Goal: Information Seeking & Learning: Find contact information

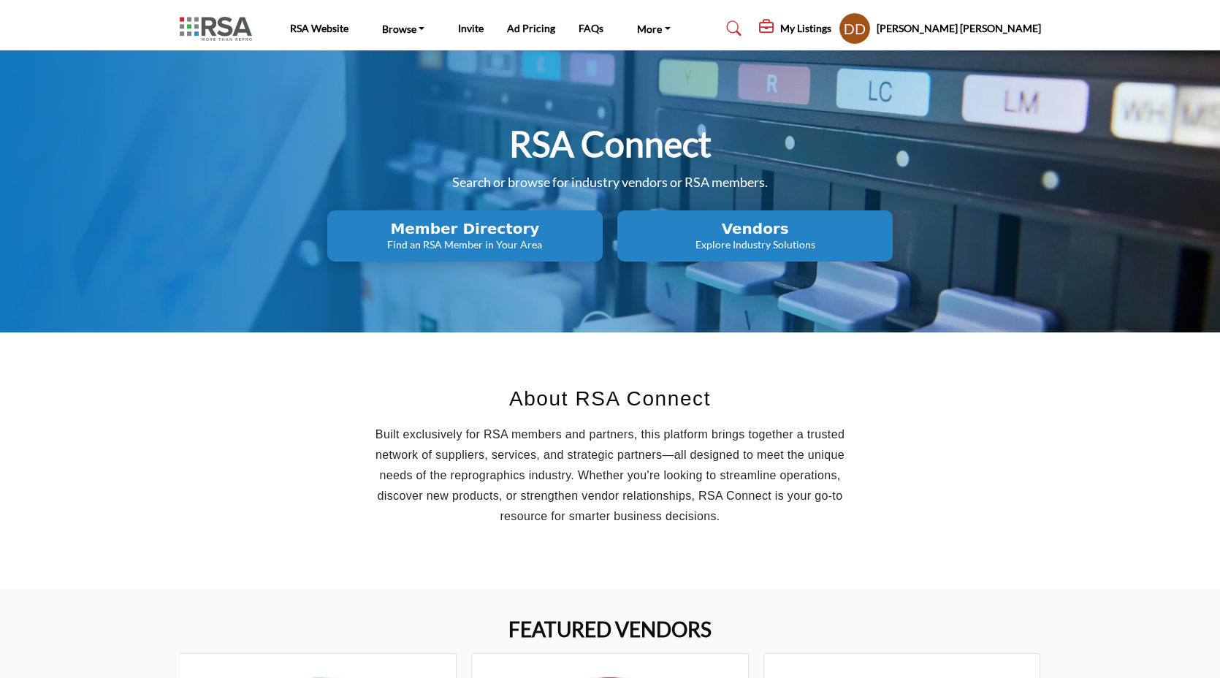
click at [0, 0] on link "Find an RSA Member" at bounding box center [0, 0] width 0 height 0
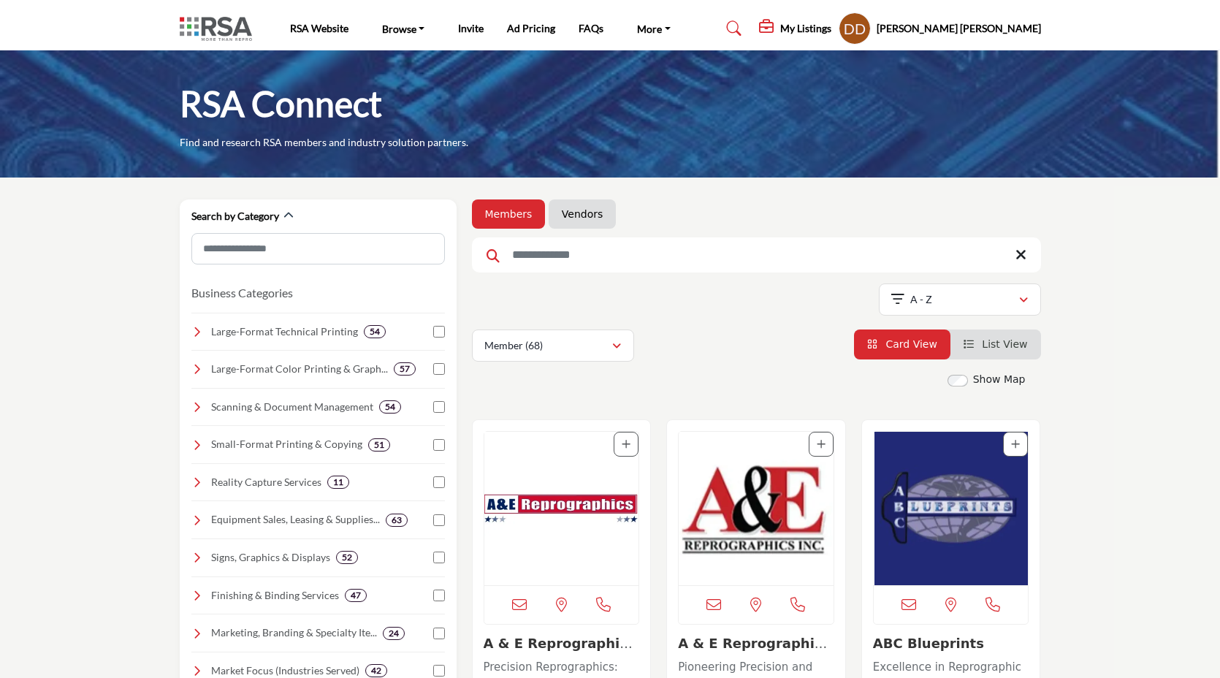
scroll to position [477, 0]
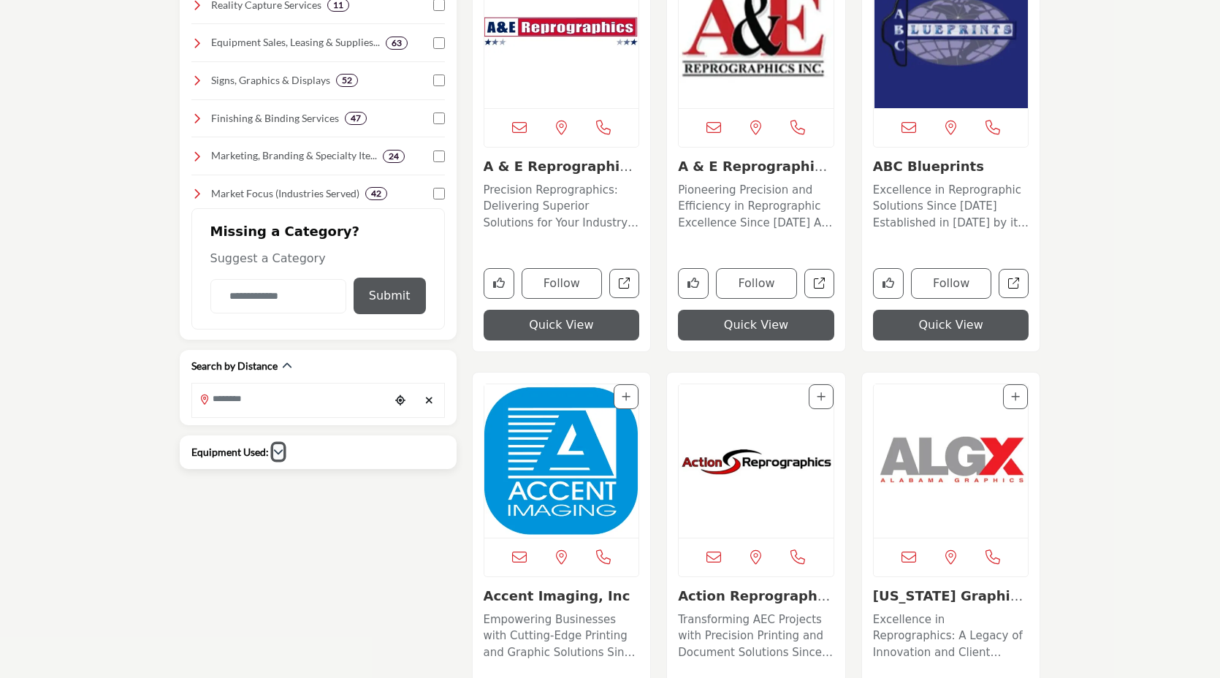
click at [275, 449] on icon "button" at bounding box center [278, 451] width 10 height 10
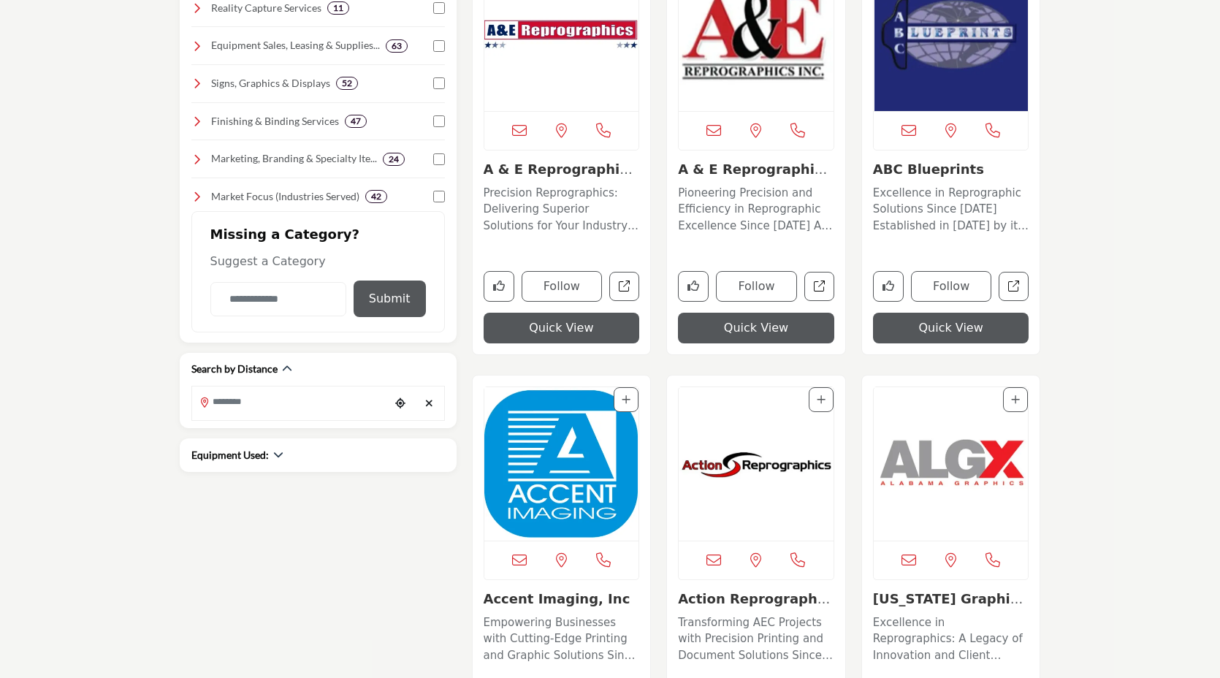
scroll to position [477, 0]
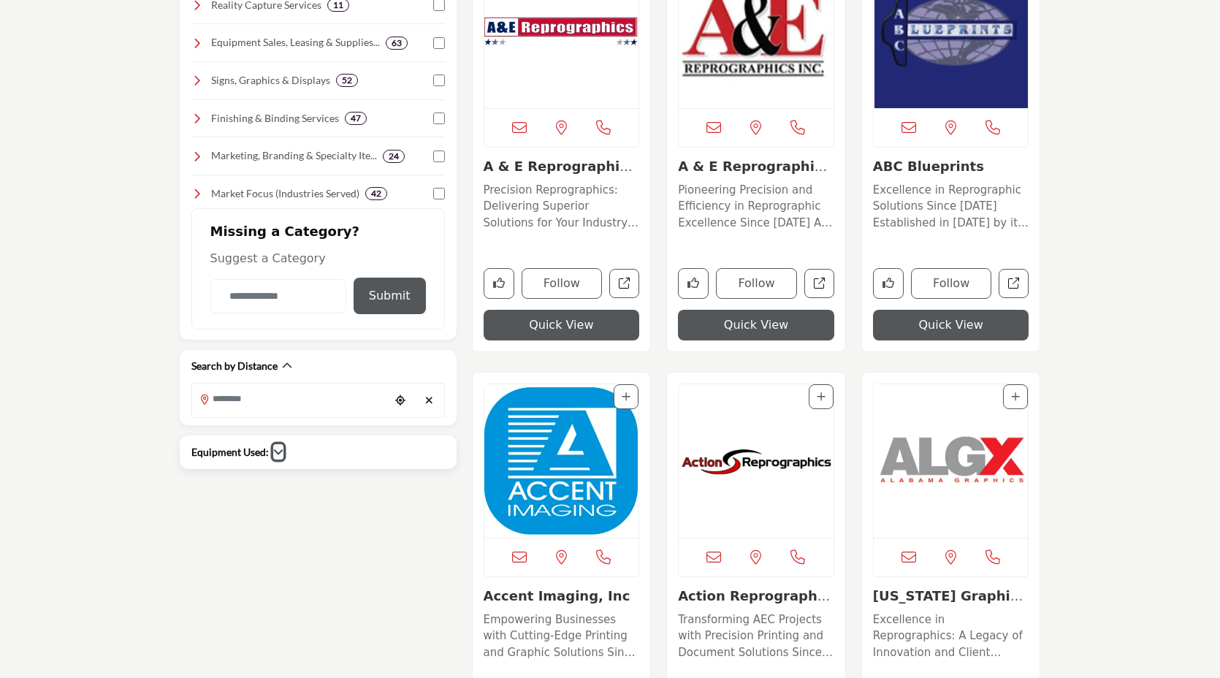
click at [276, 452] on icon "button" at bounding box center [278, 451] width 10 height 10
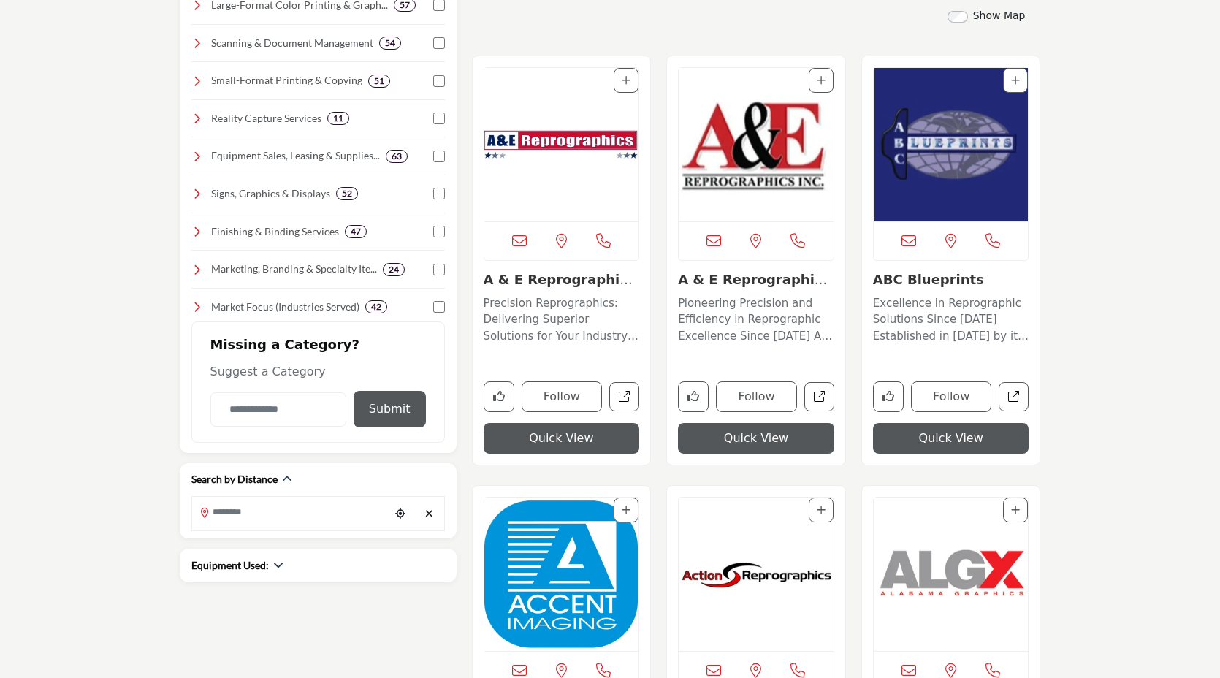
scroll to position [477, 0]
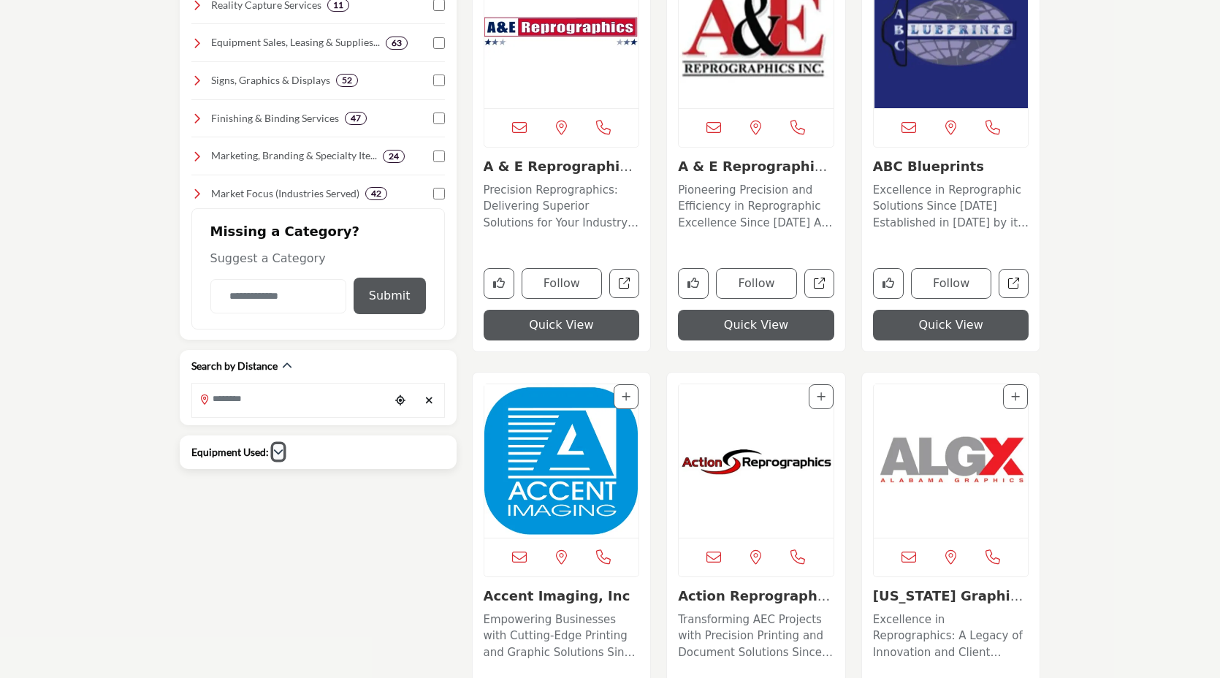
click at [278, 452] on icon "button" at bounding box center [278, 451] width 10 height 10
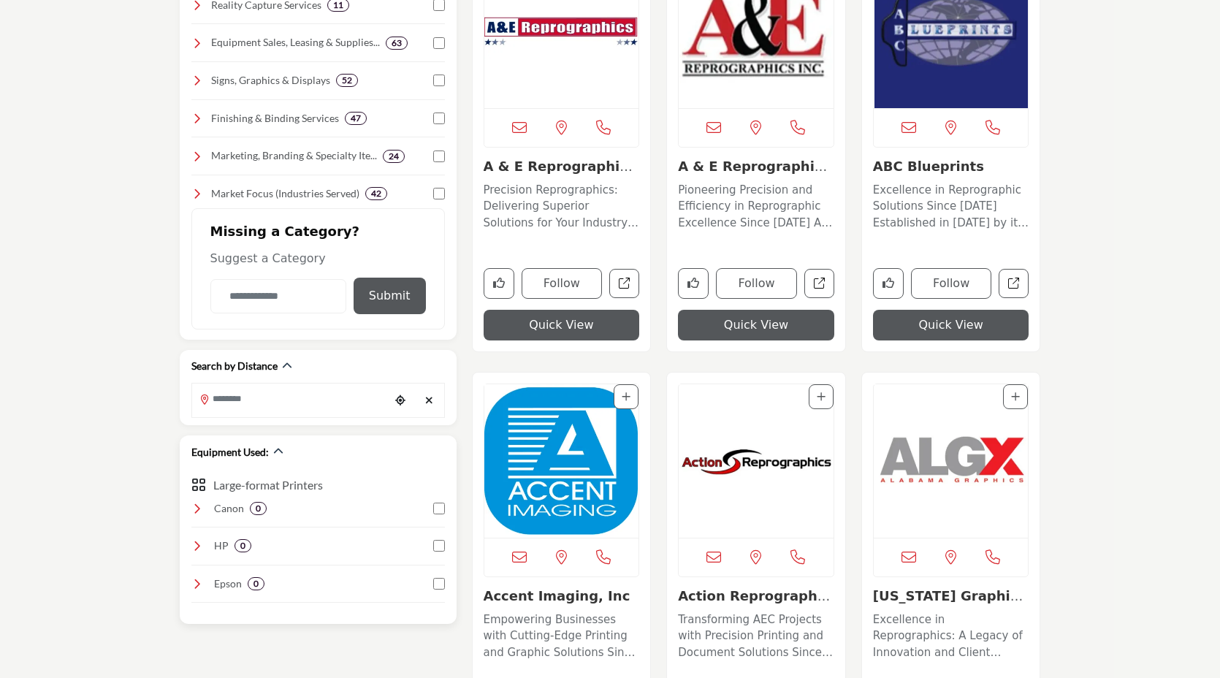
click at [191, 508] on icon at bounding box center [197, 509] width 12 height 12
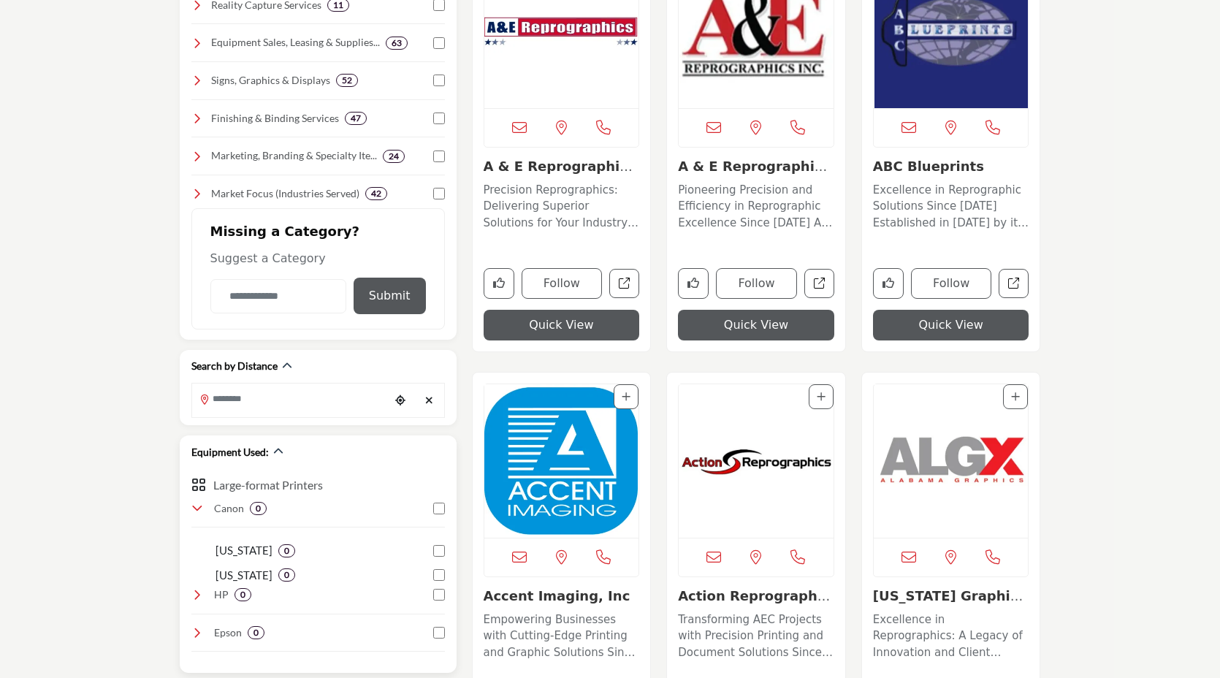
click at [191, 508] on icon at bounding box center [197, 509] width 12 height 12
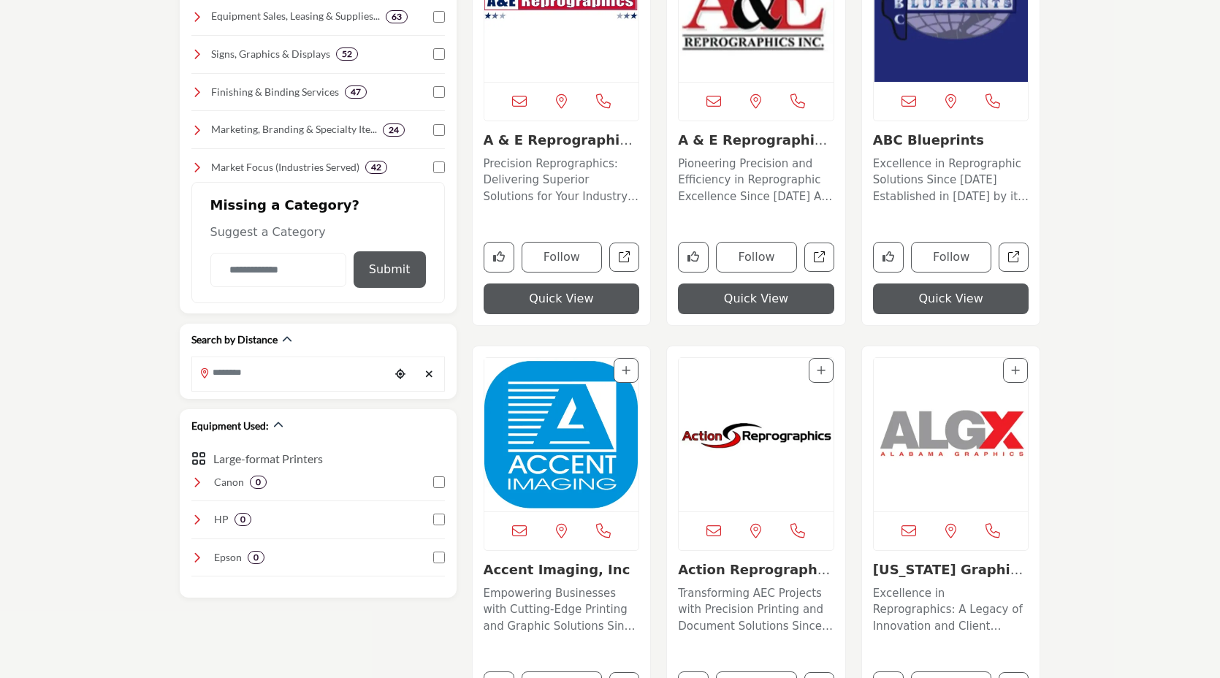
scroll to position [504, 0]
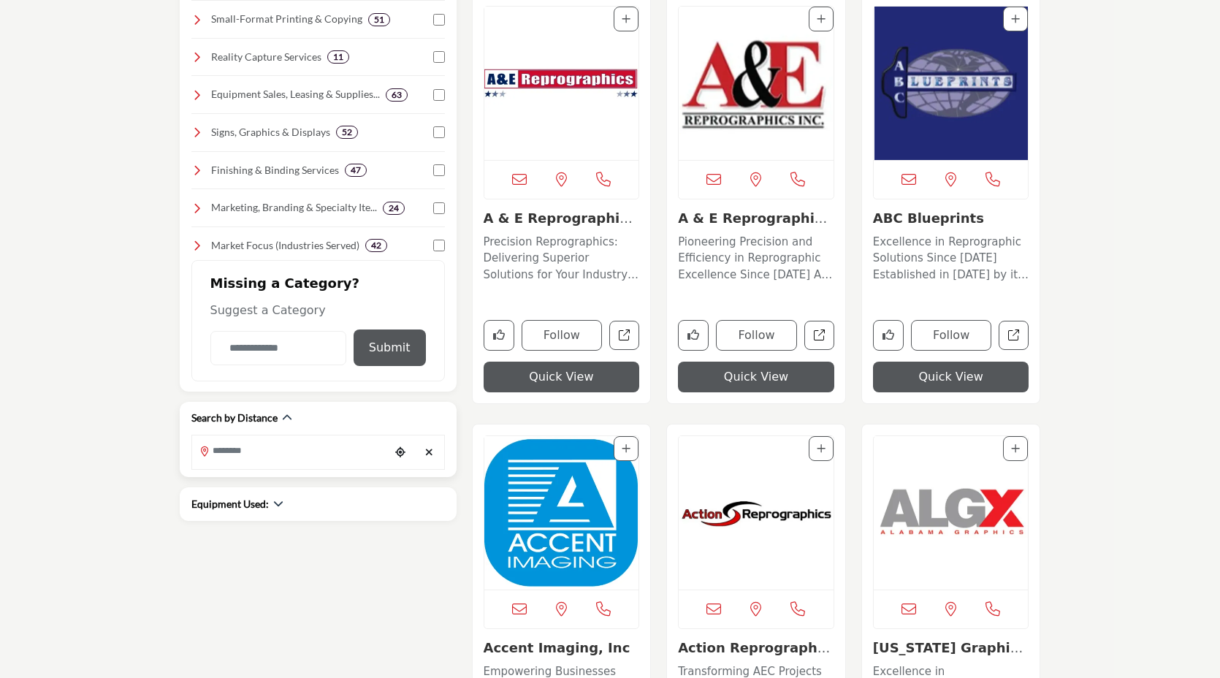
scroll to position [426, 0]
click at [283, 504] on div "Equipment Used:" at bounding box center [318, 502] width 254 height 15
click at [279, 503] on icon "button" at bounding box center [278, 503] width 10 height 10
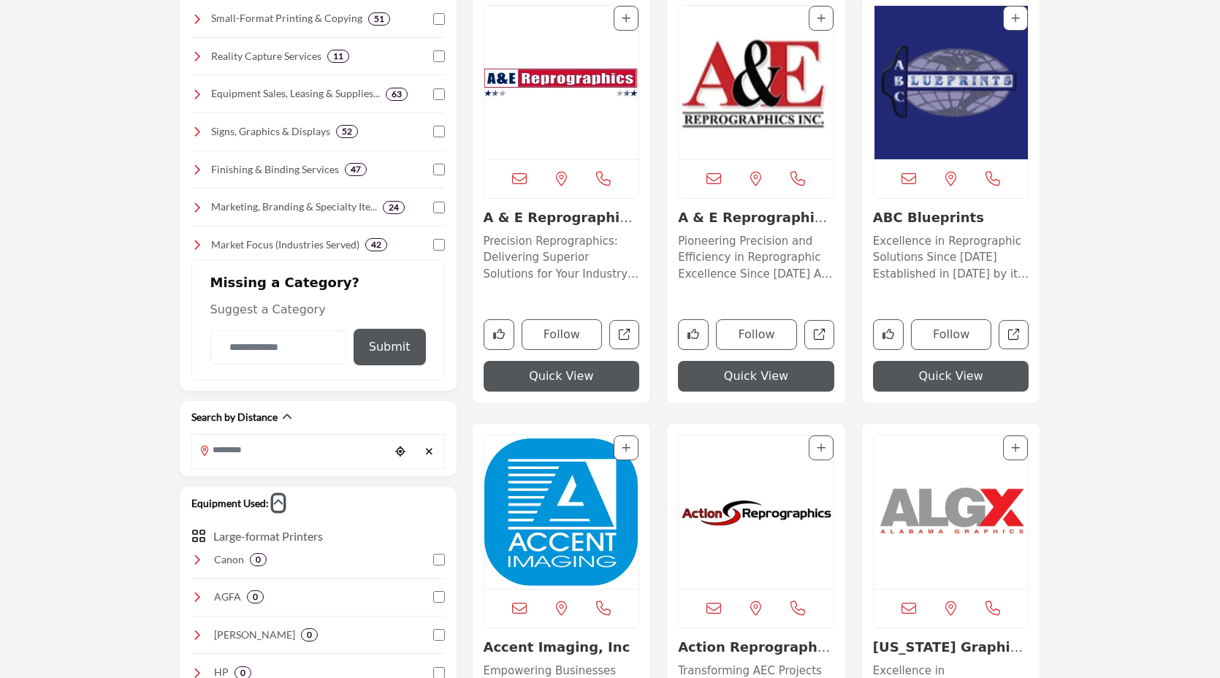
scroll to position [715, 0]
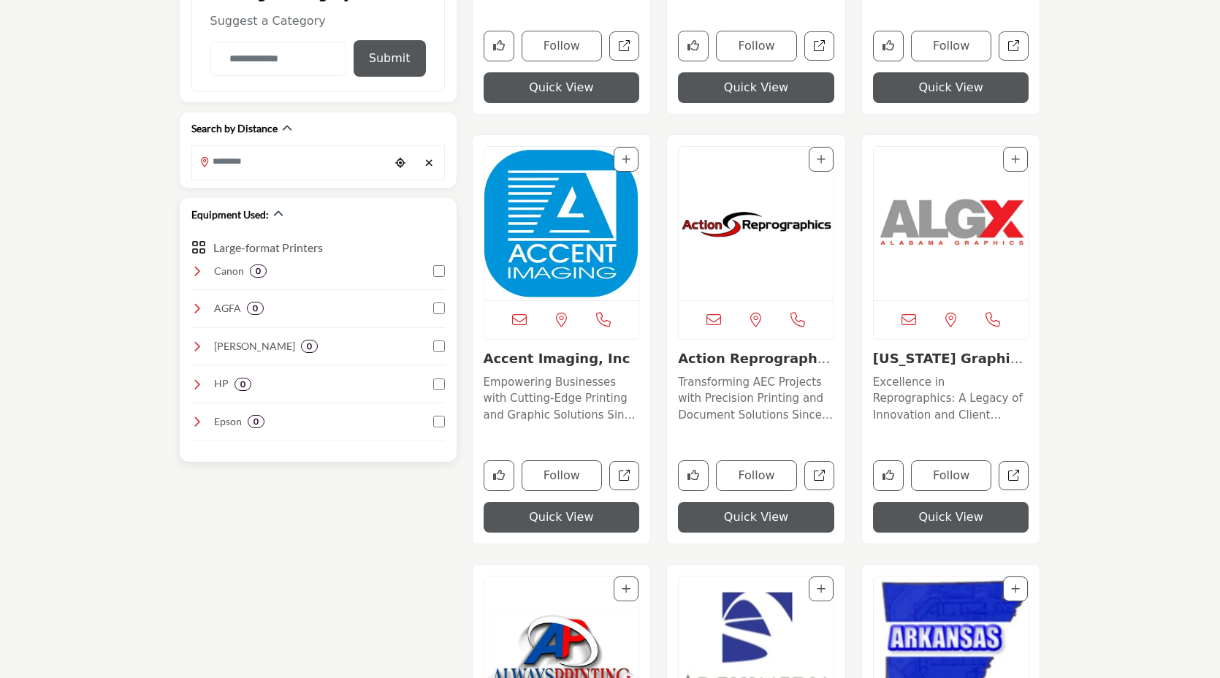
click at [197, 272] on icon at bounding box center [197, 271] width 12 height 12
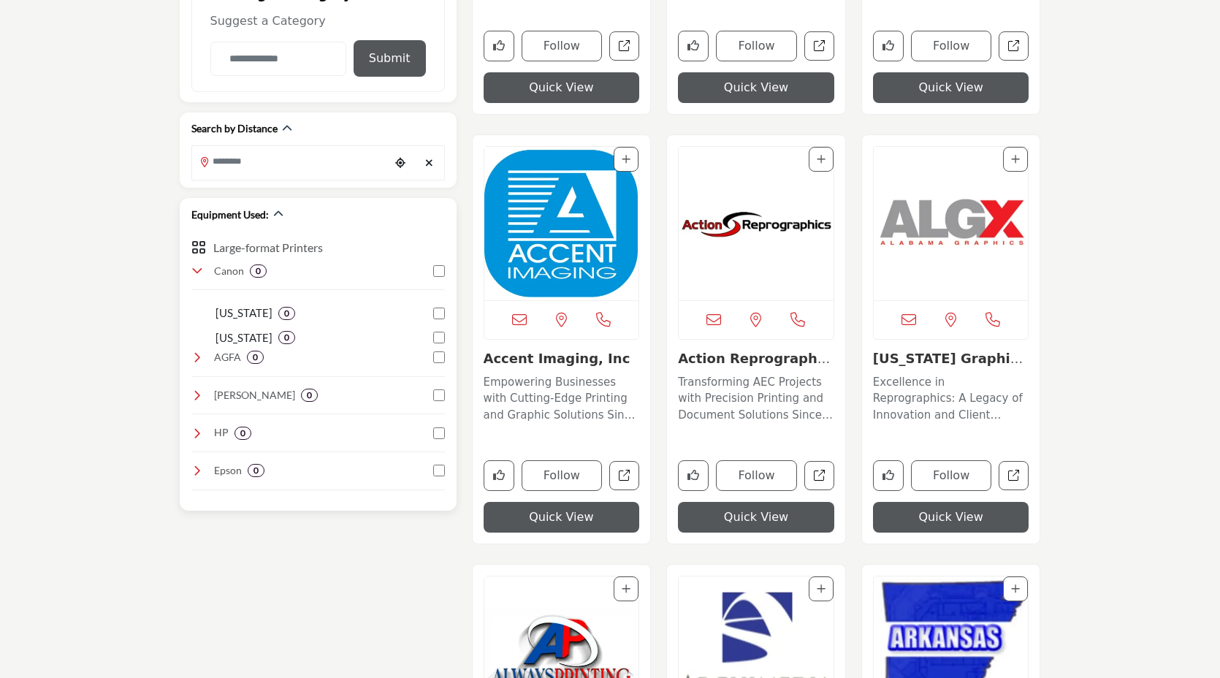
click at [197, 272] on icon at bounding box center [197, 271] width 12 height 12
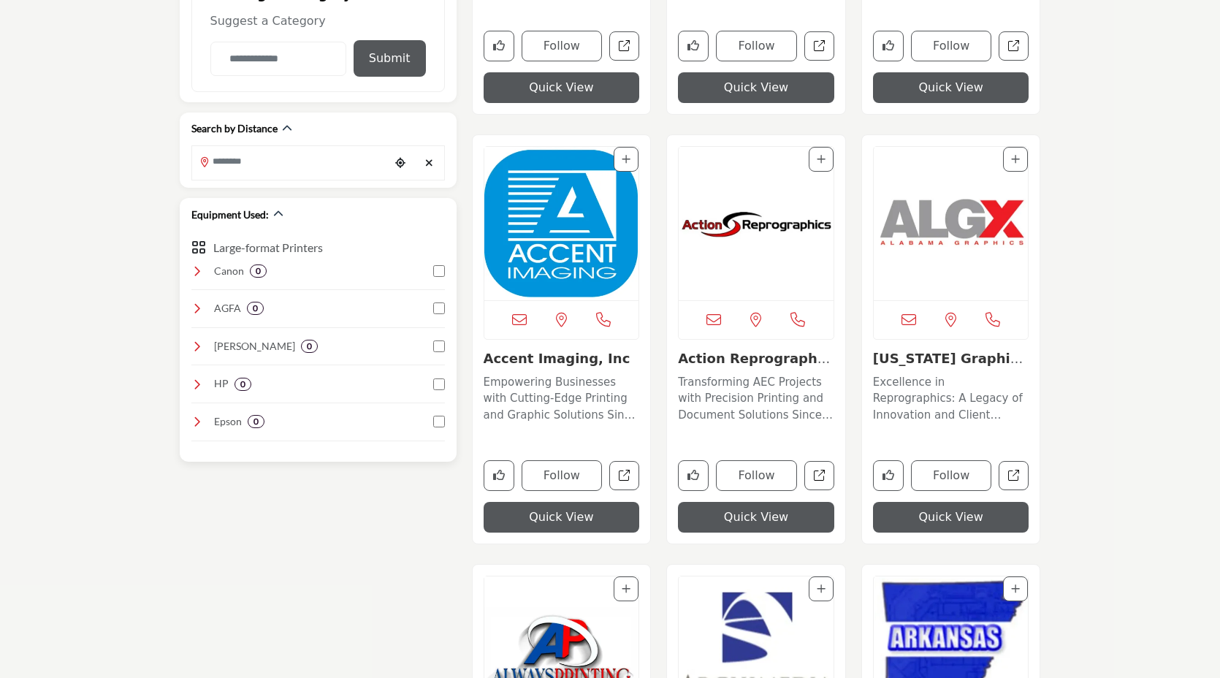
click at [207, 316] on div "AGFA 0" at bounding box center [318, 314] width 254 height 27
